Goal: Transaction & Acquisition: Purchase product/service

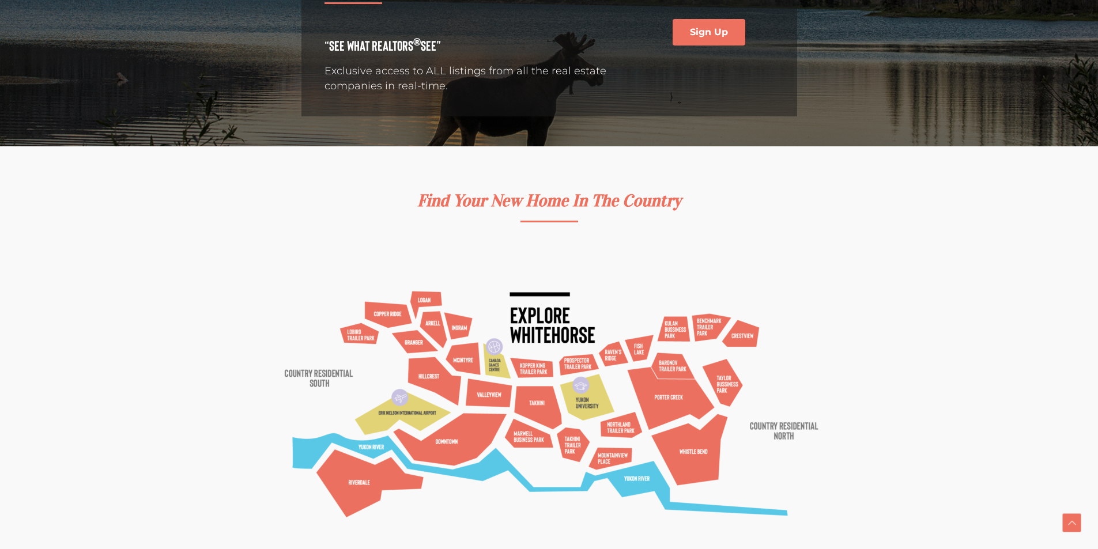
scroll to position [346, 0]
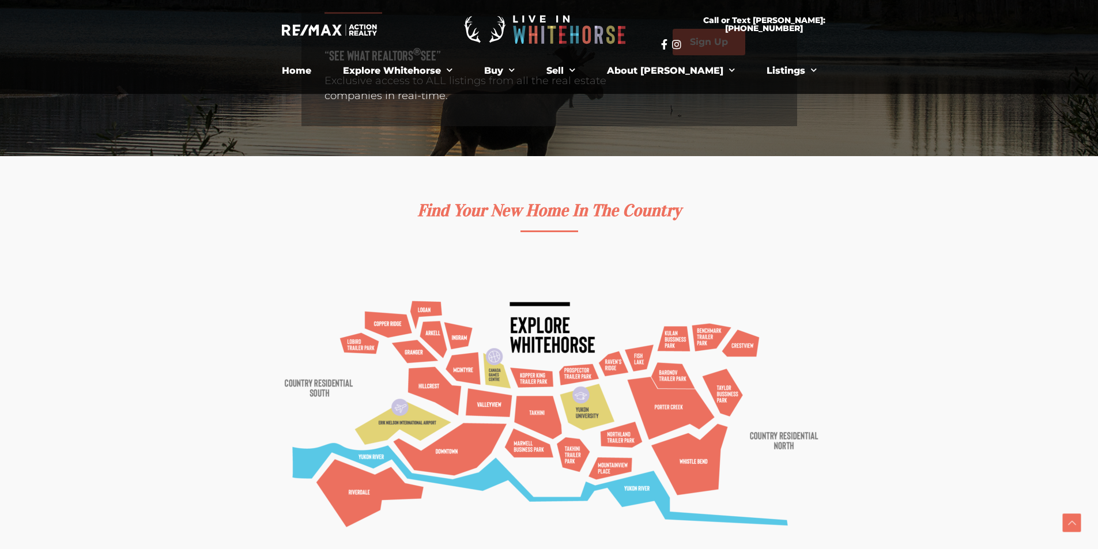
scroll to position [58, 0]
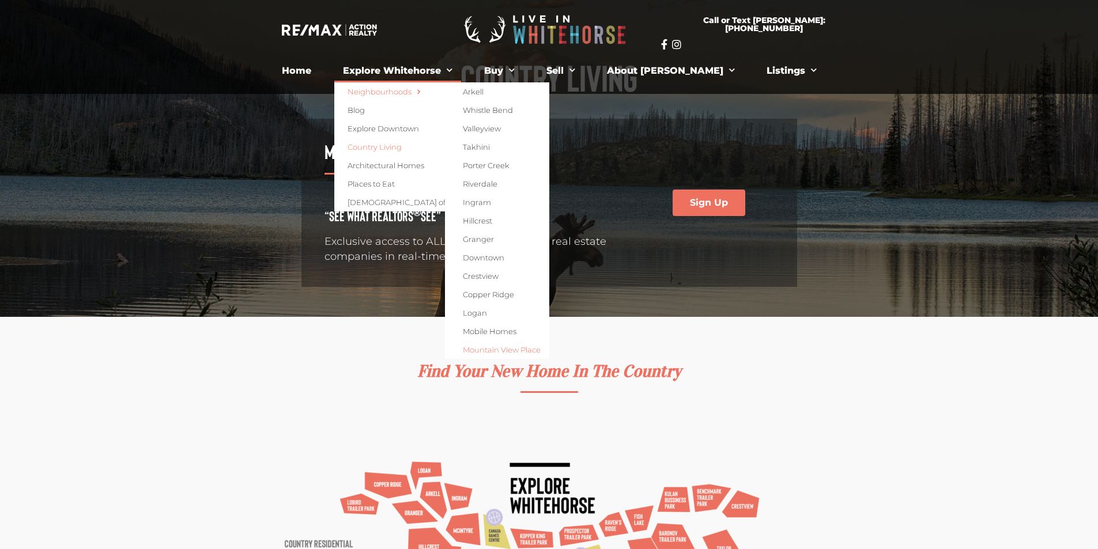
click at [507, 350] on link "Mountain View Place" at bounding box center [497, 350] width 104 height 18
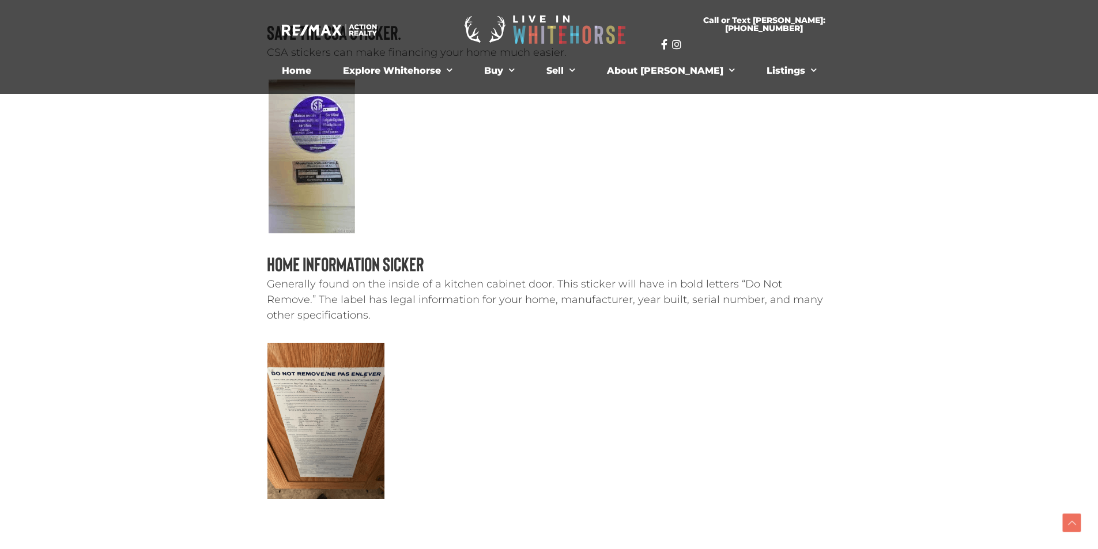
scroll to position [1756, 0]
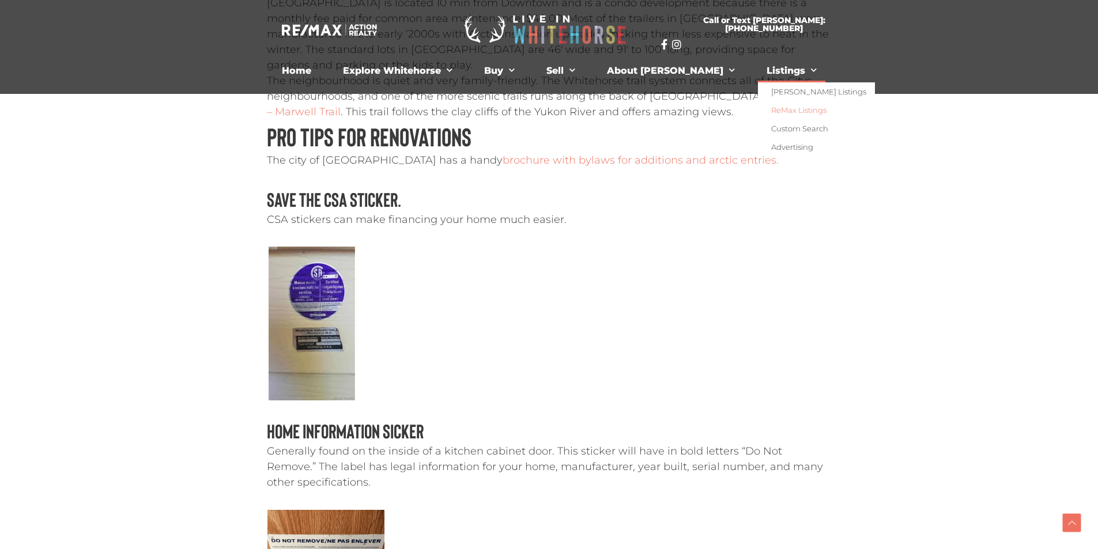
click at [758, 107] on link "ReMax Listings" at bounding box center [816, 110] width 117 height 18
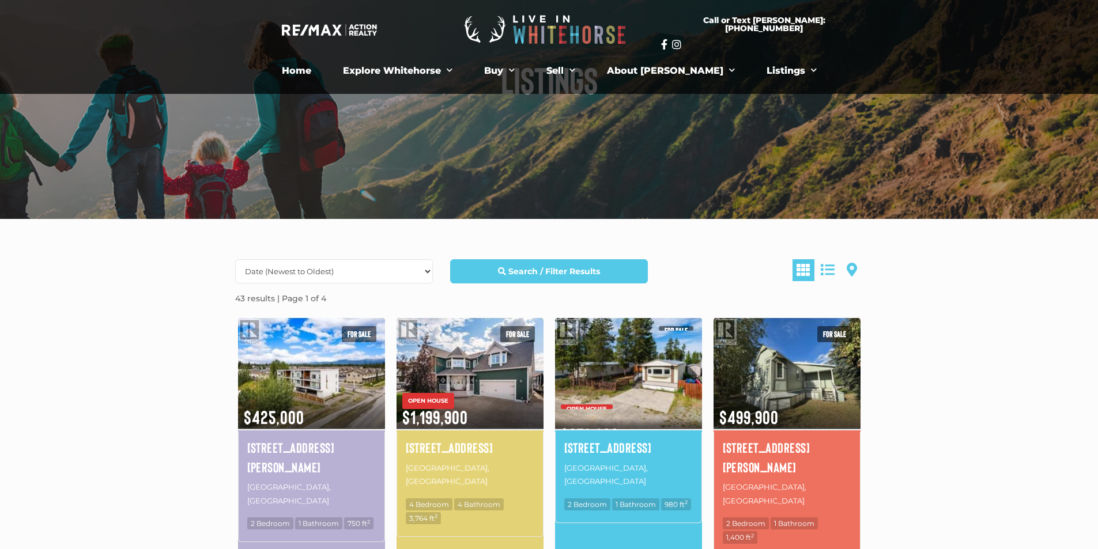
scroll to position [173, 0]
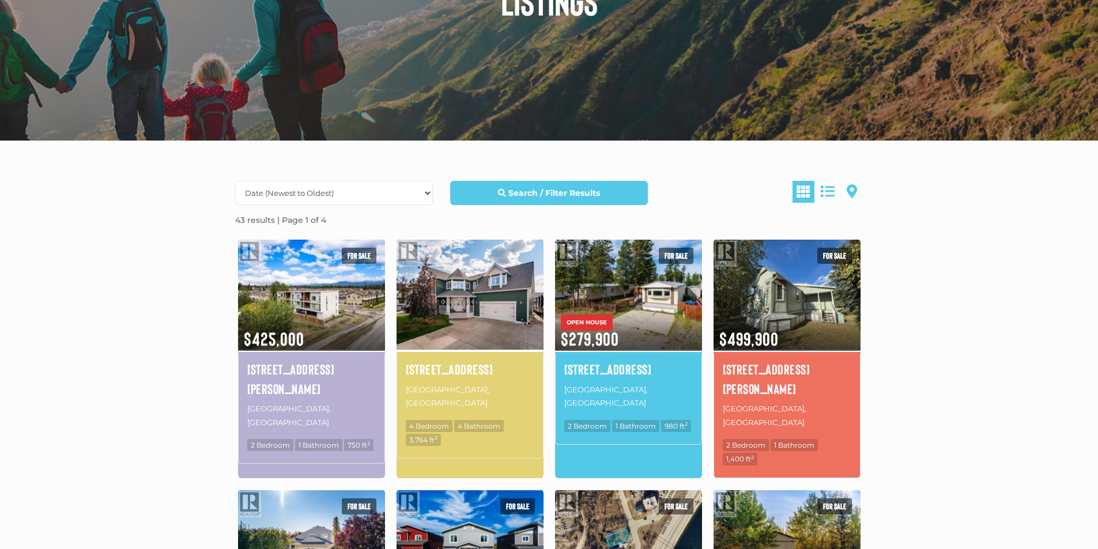
click at [485, 305] on img at bounding box center [469, 294] width 147 height 115
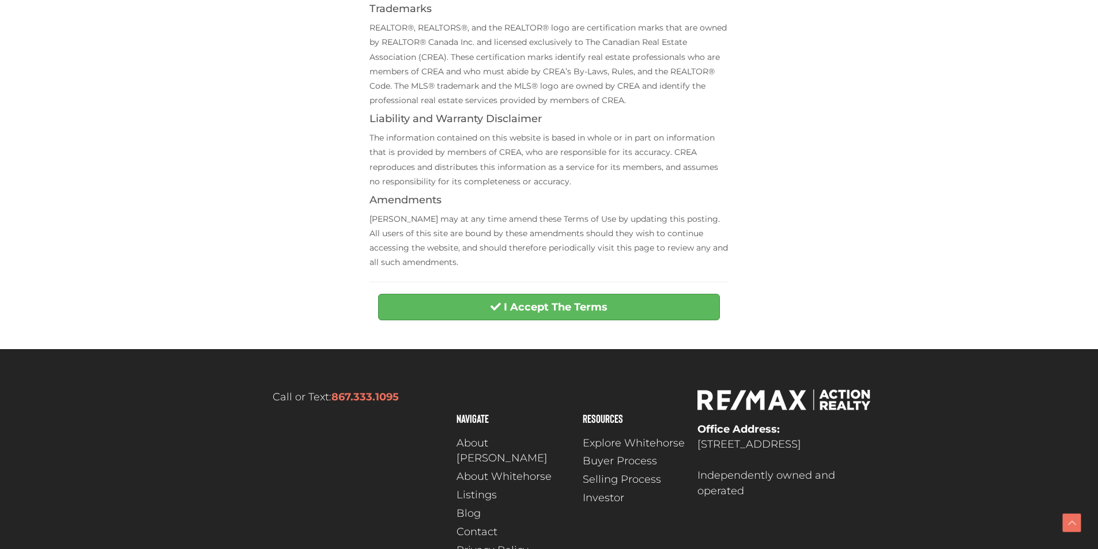
scroll to position [205, 0]
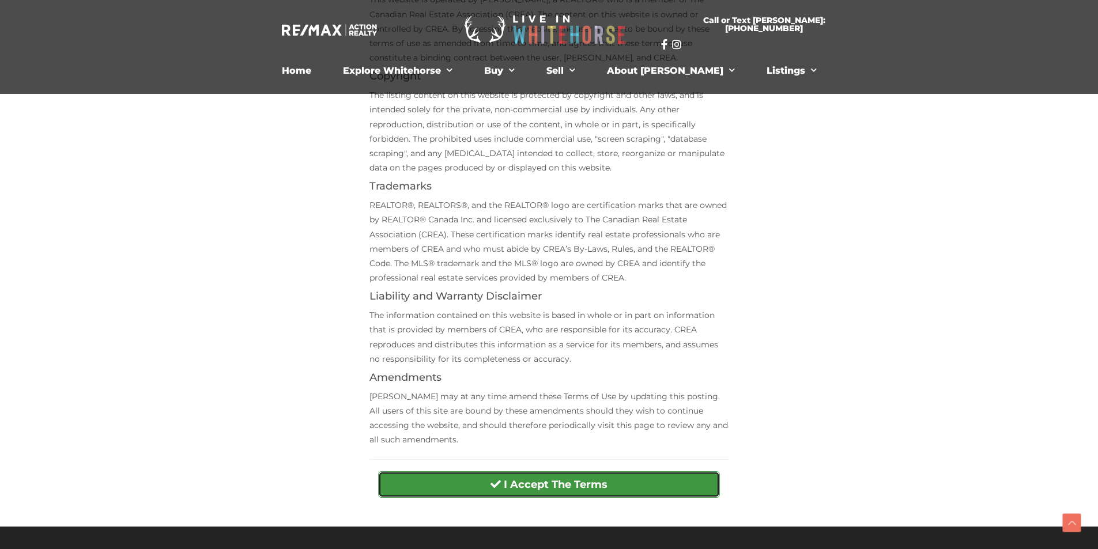
click at [527, 478] on strong "I Accept The Terms" at bounding box center [556, 484] width 104 height 13
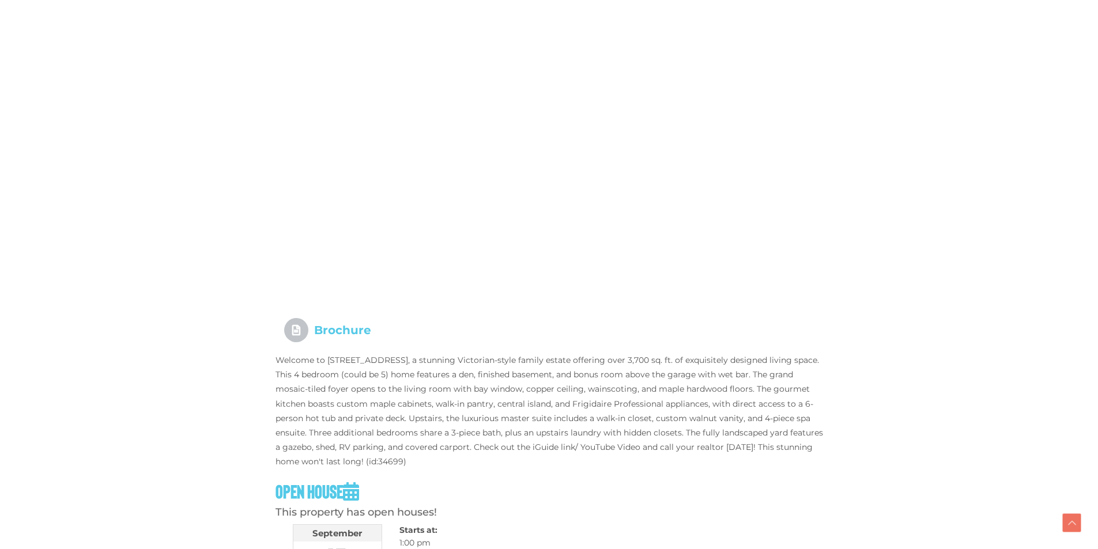
scroll to position [896, 0]
